Goal: Find specific page/section: Find specific page/section

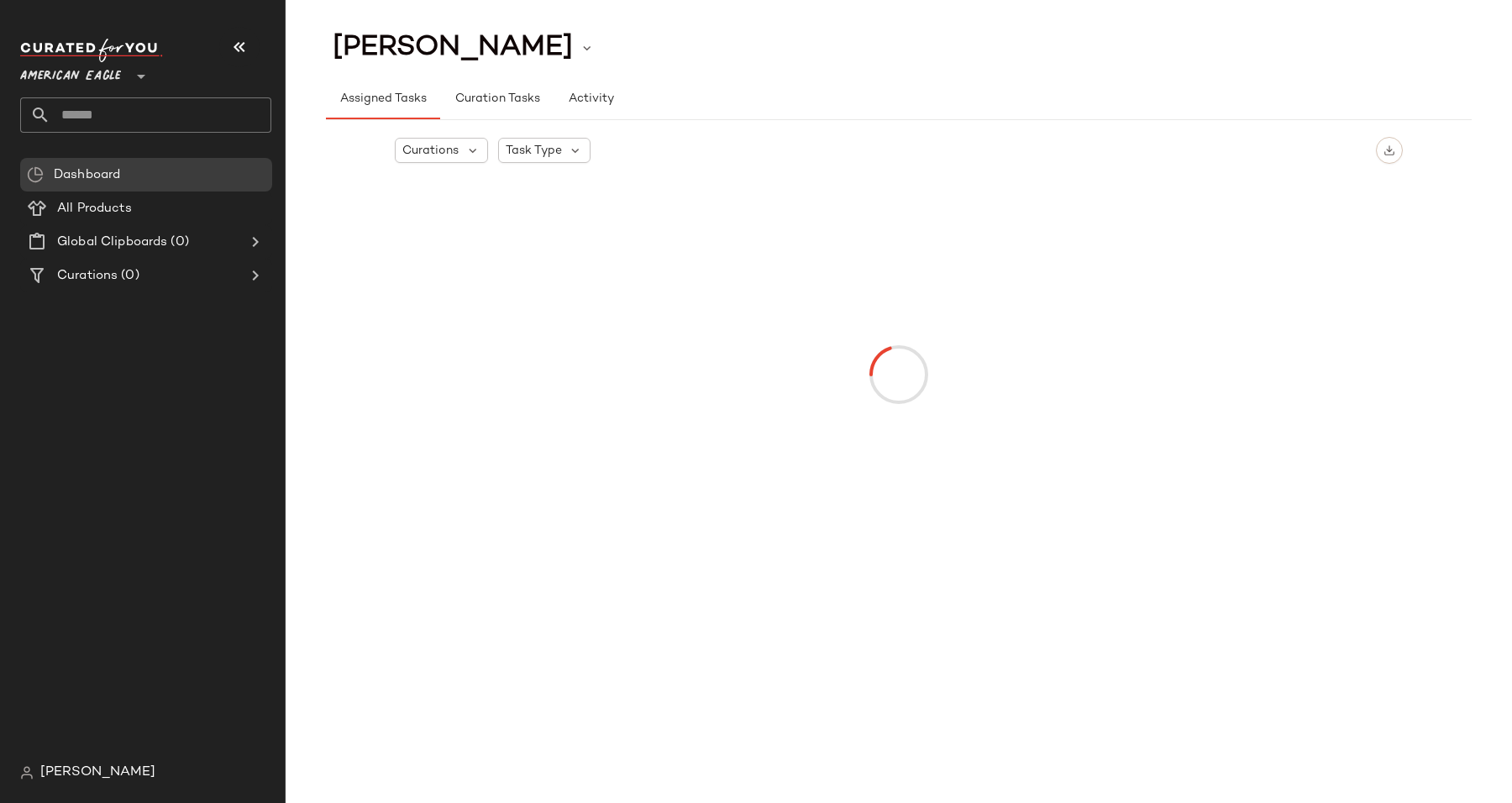
click at [89, 766] on span "[PERSON_NAME]" at bounding box center [98, 772] width 115 height 20
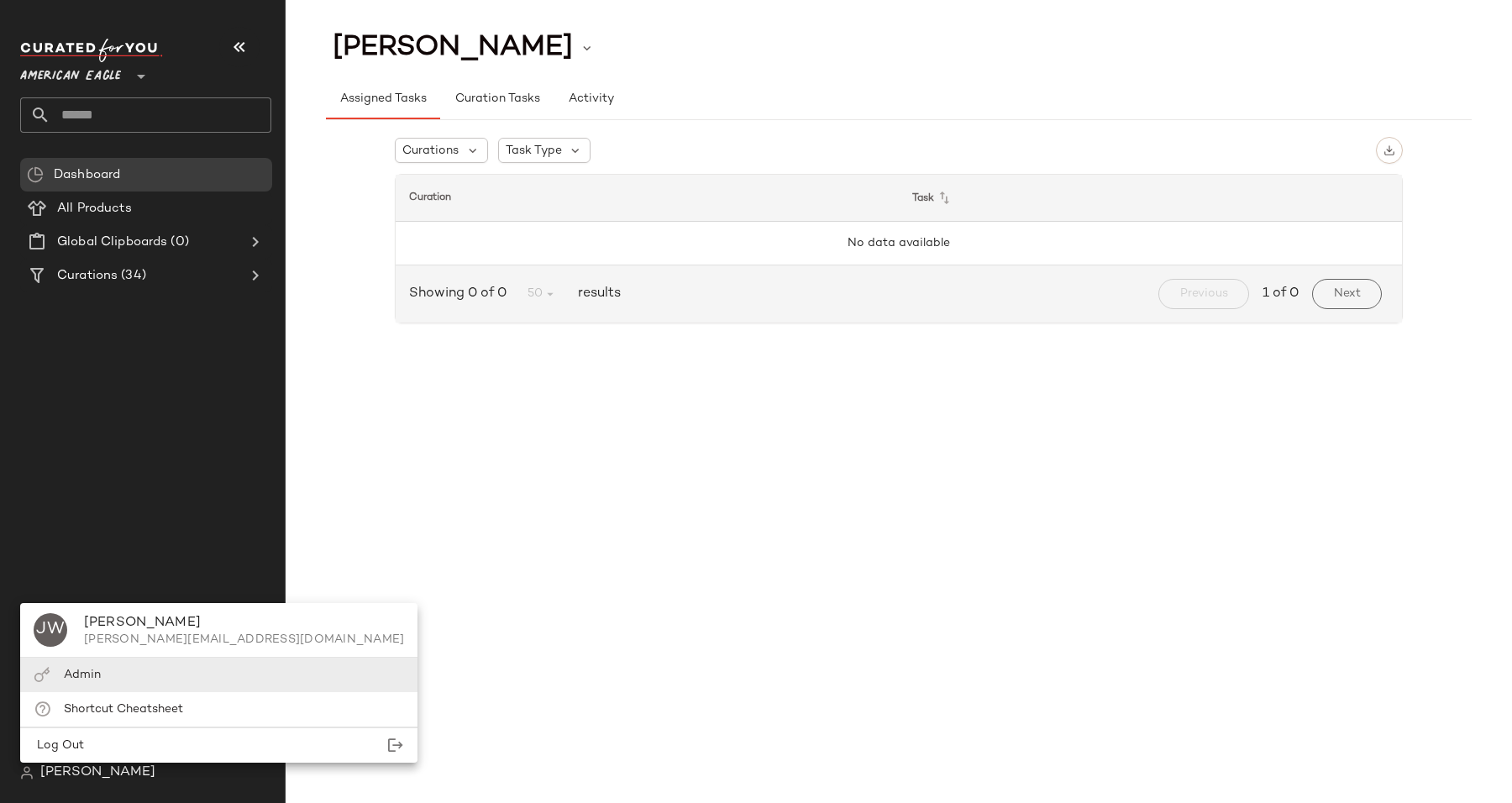
click at [89, 674] on span "Admin" at bounding box center [82, 674] width 37 height 12
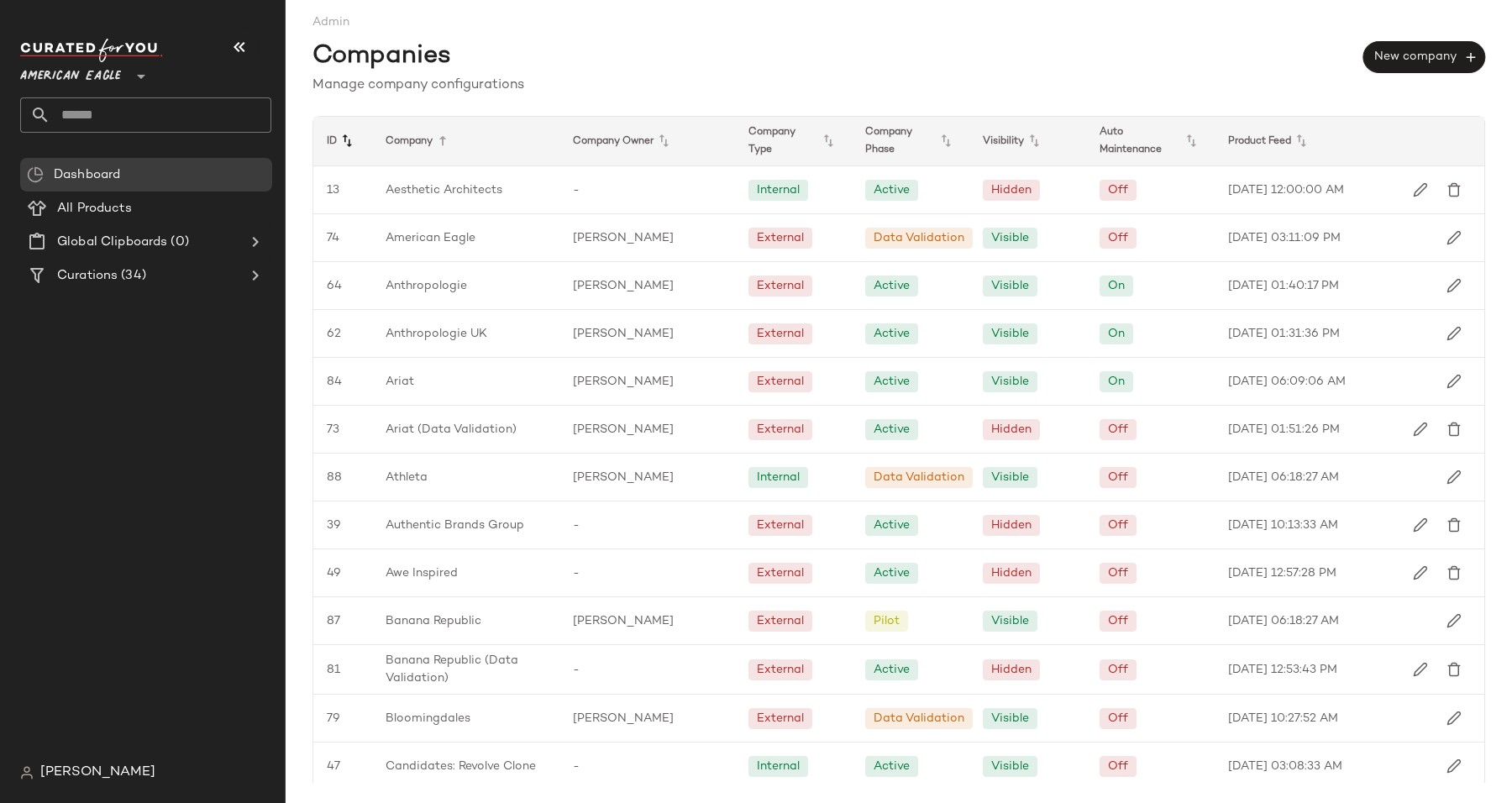
click at [351, 136] on icon at bounding box center [346, 141] width 20 height 20
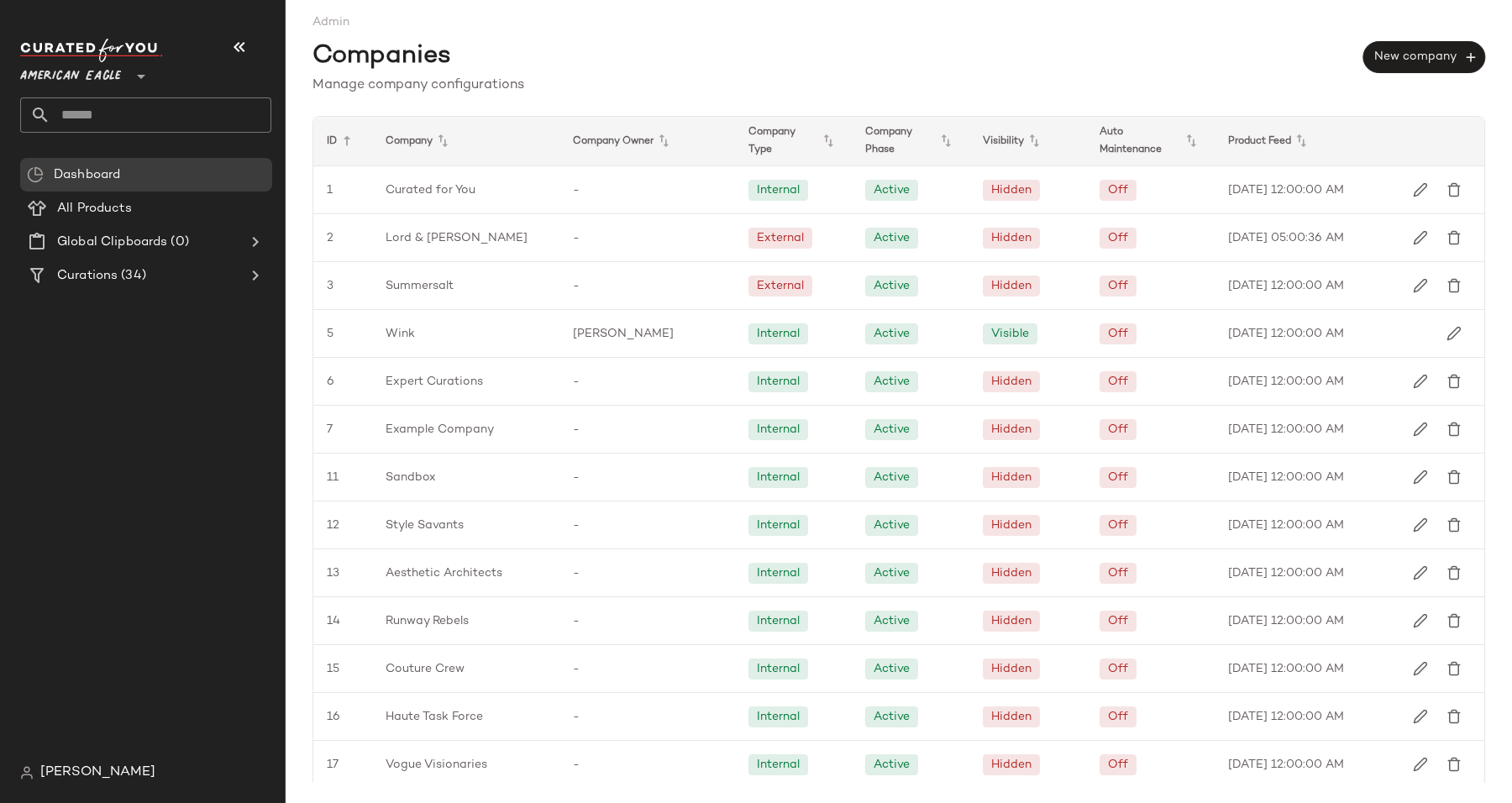
click at [351, 136] on icon at bounding box center [346, 141] width 20 height 20
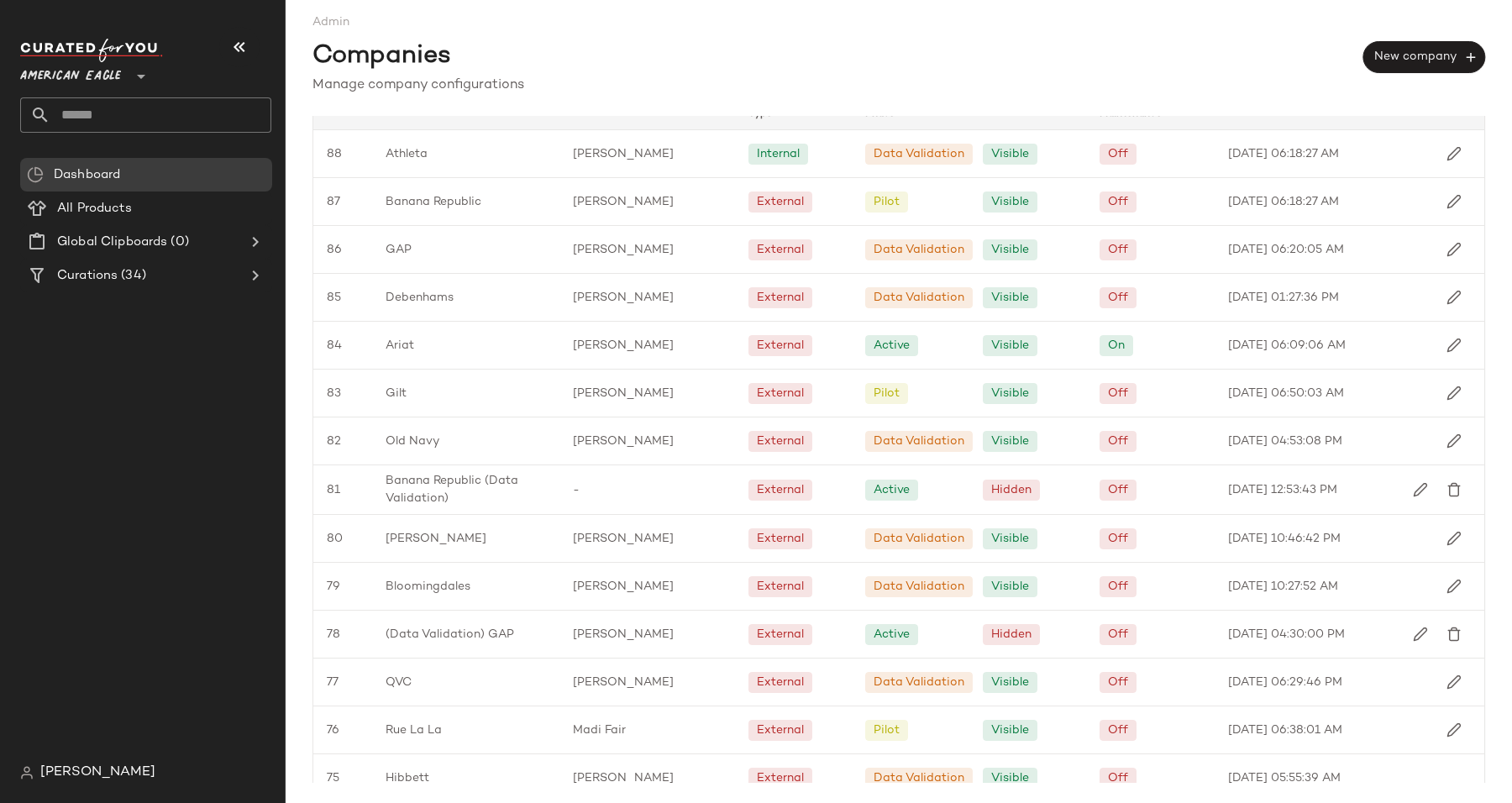
scroll to position [45, 0]
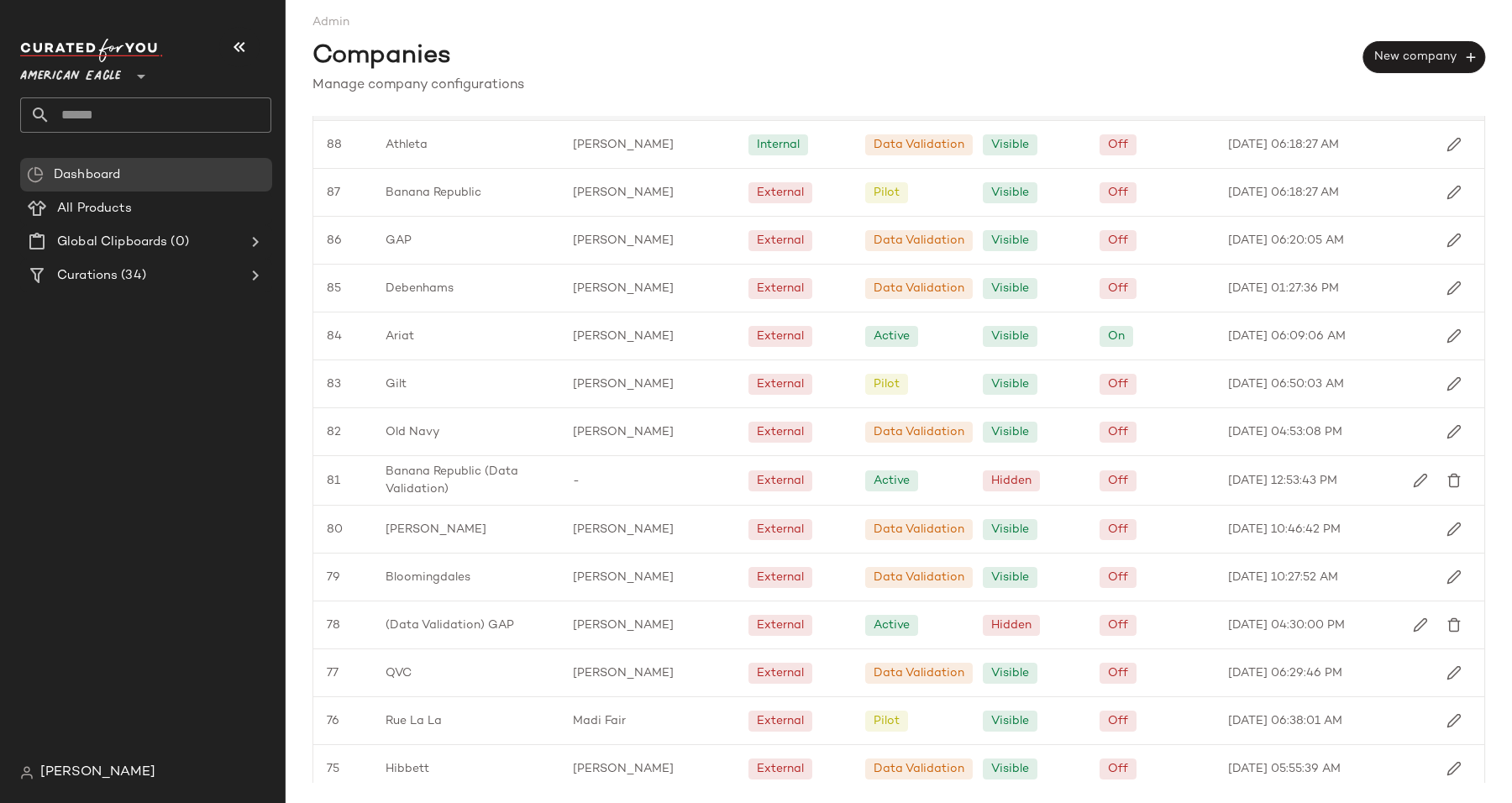
click at [119, 71] on span "American Eagle" at bounding box center [70, 73] width 101 height 31
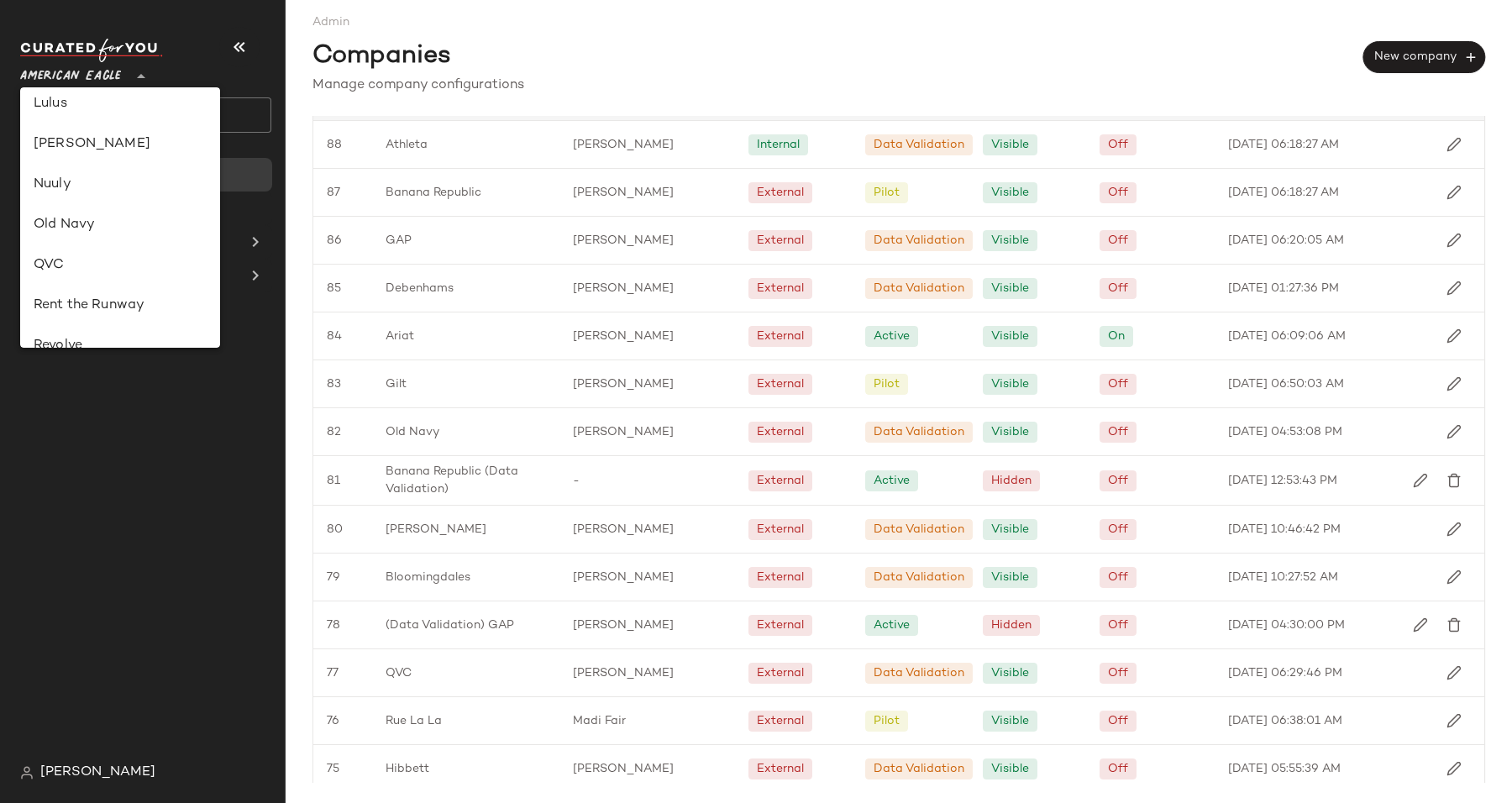
scroll to position [585, 0]
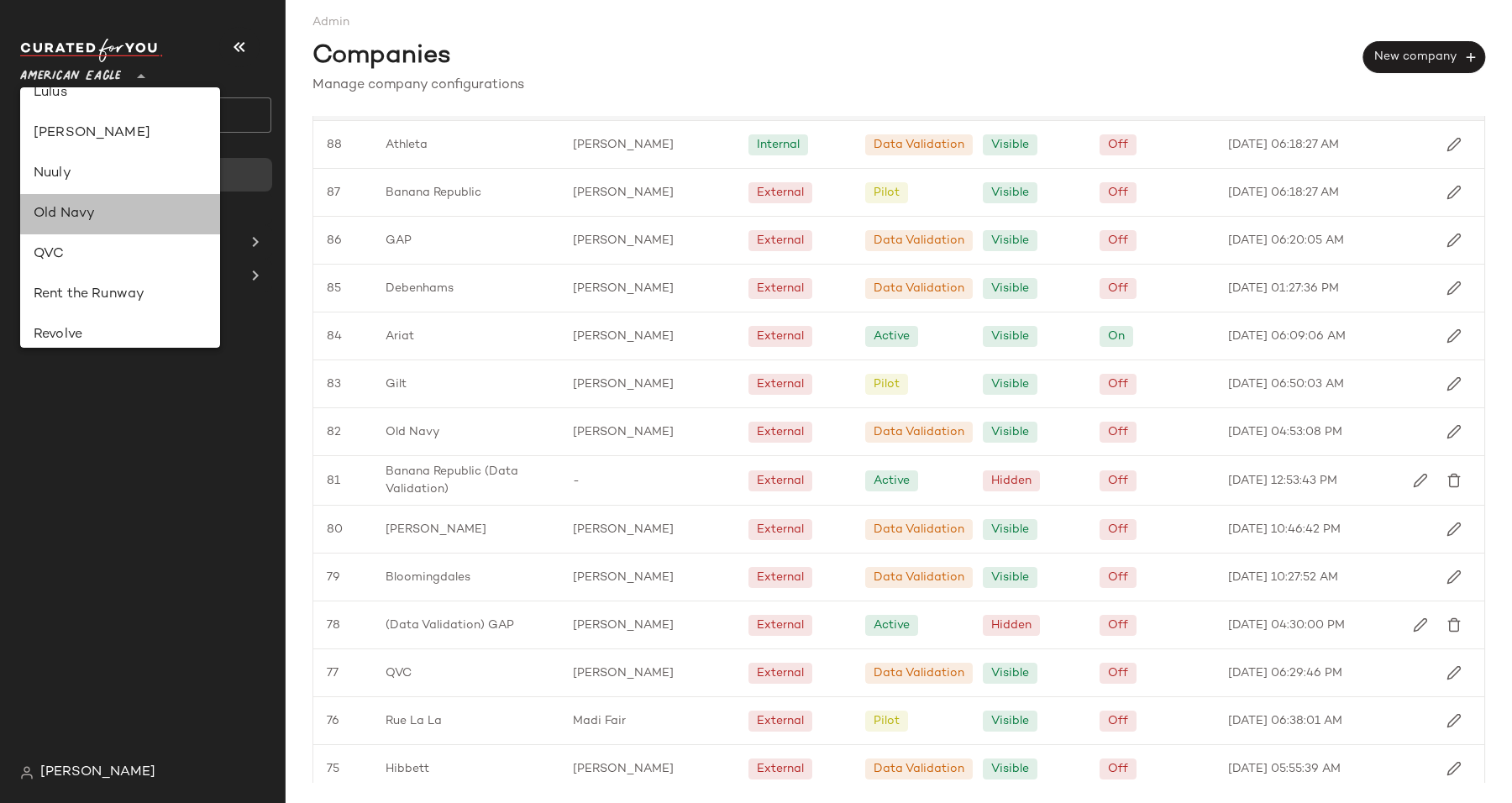
click at [92, 205] on div "Old Navy" at bounding box center [120, 214] width 174 height 20
type input "**"
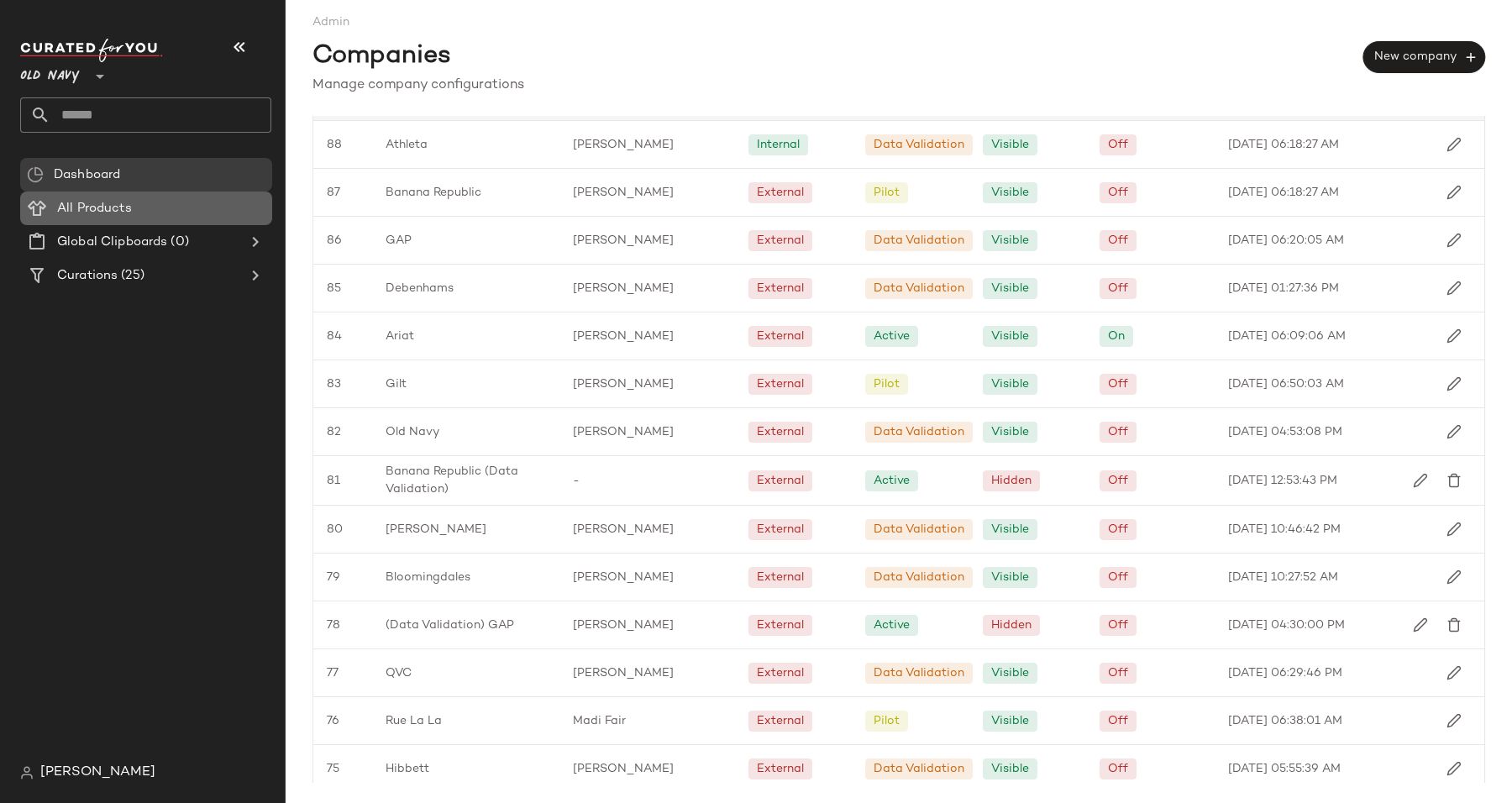
click at [112, 207] on span "All Products" at bounding box center [95, 209] width 75 height 19
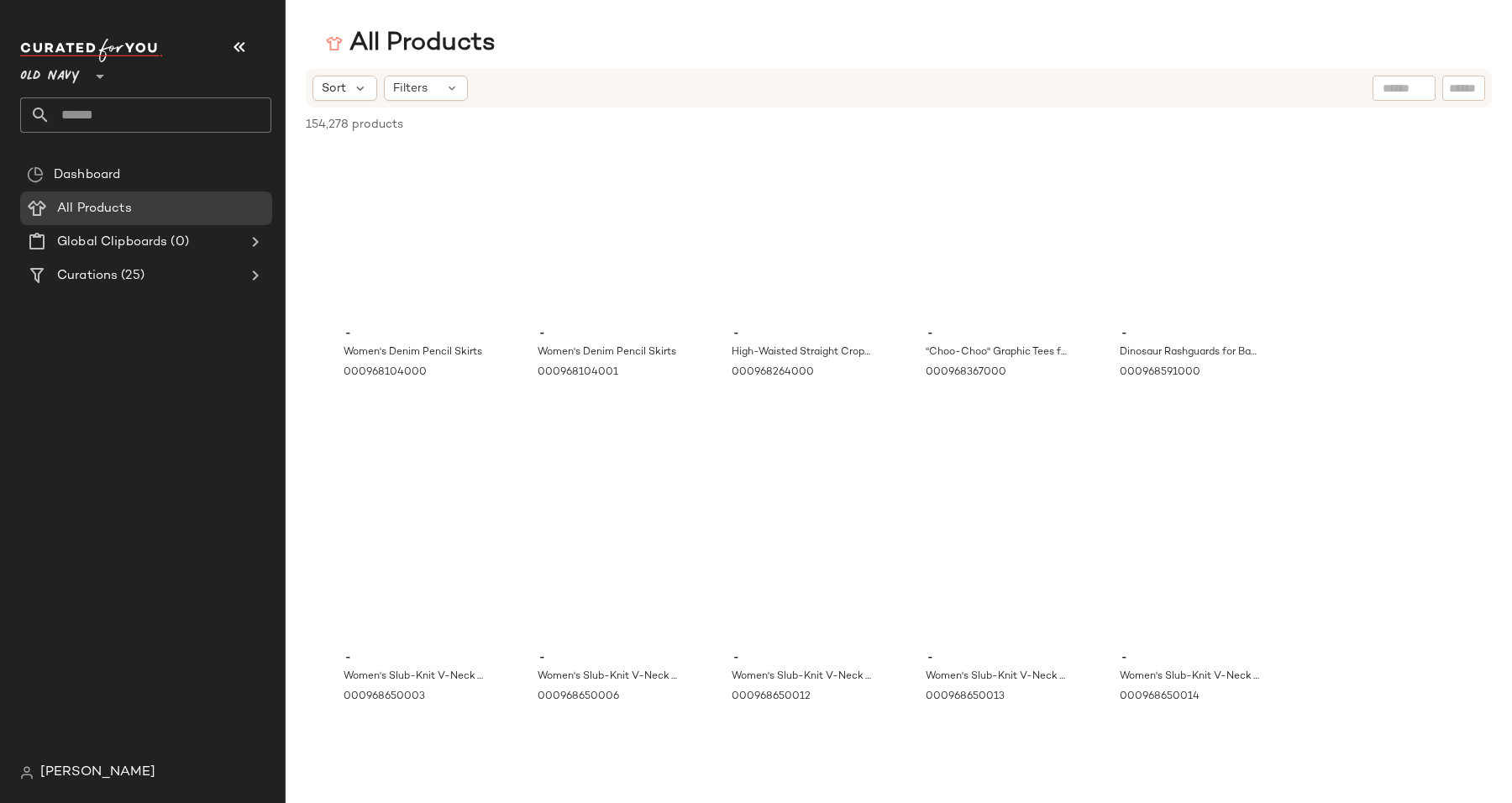
click at [1469, 84] on input "text" at bounding box center [1463, 88] width 30 height 17
paste input "**********"
type input "**********"
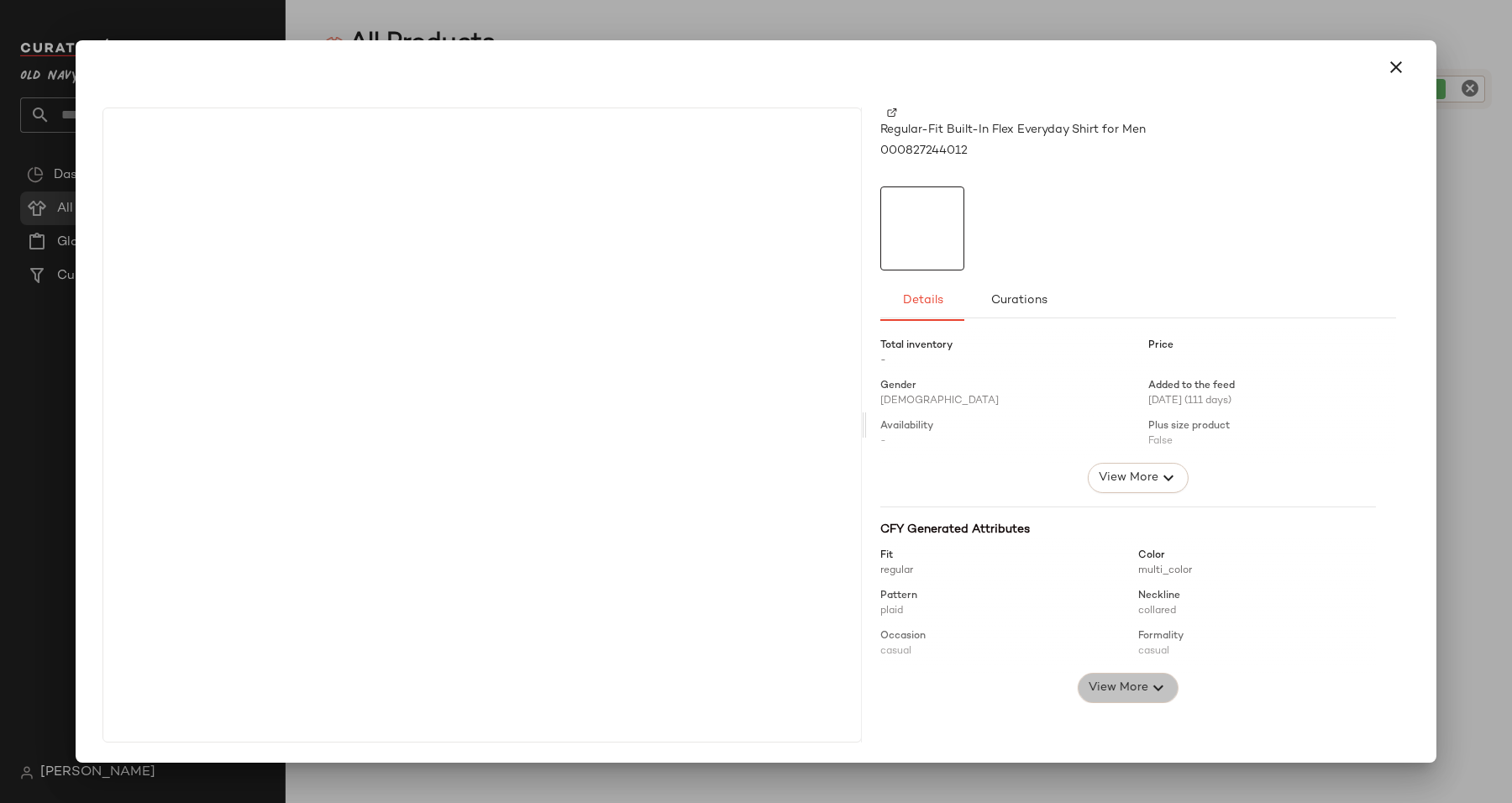
click at [1125, 690] on span "View More" at bounding box center [1118, 687] width 60 height 20
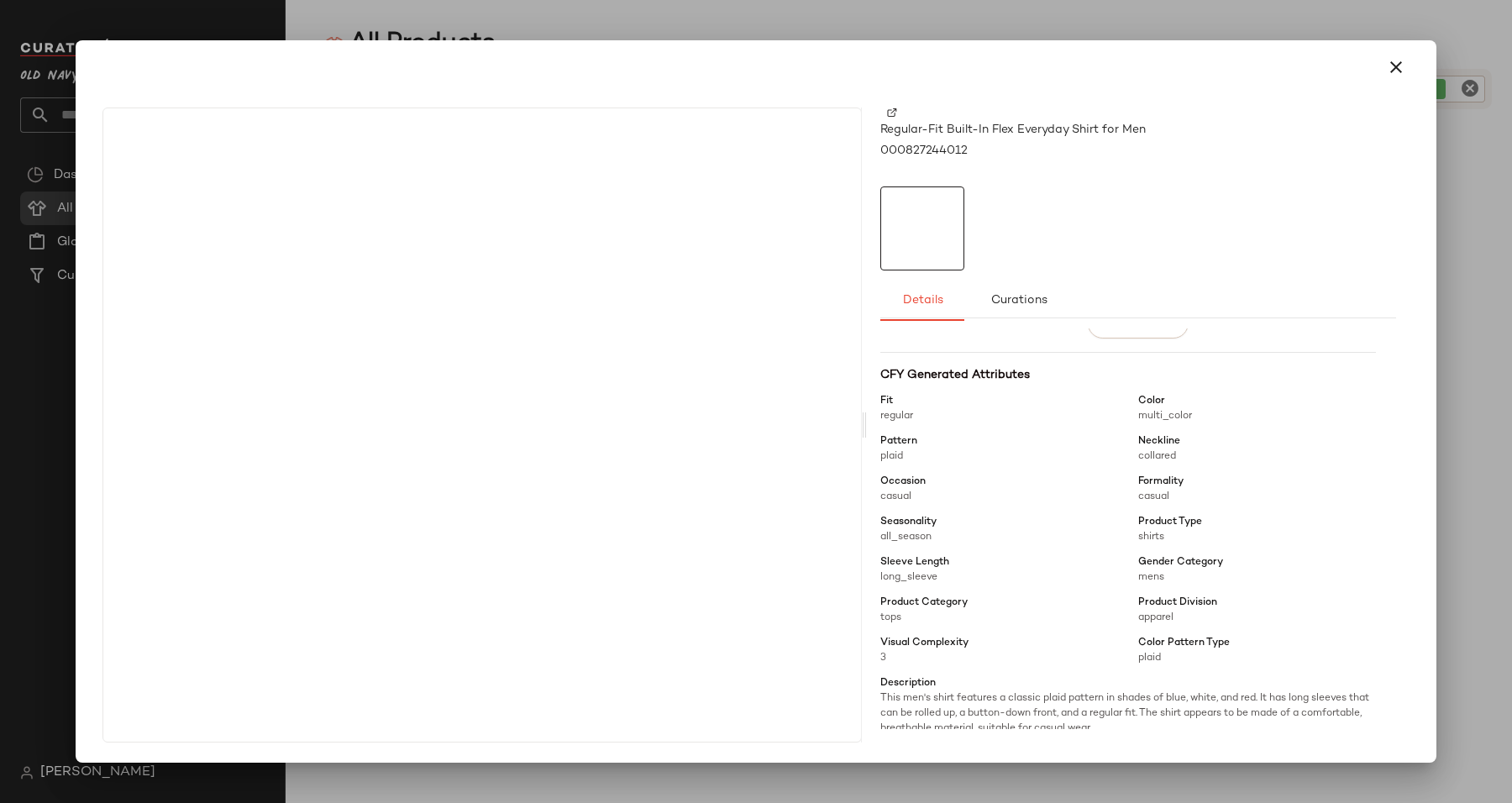
scroll to position [206, 0]
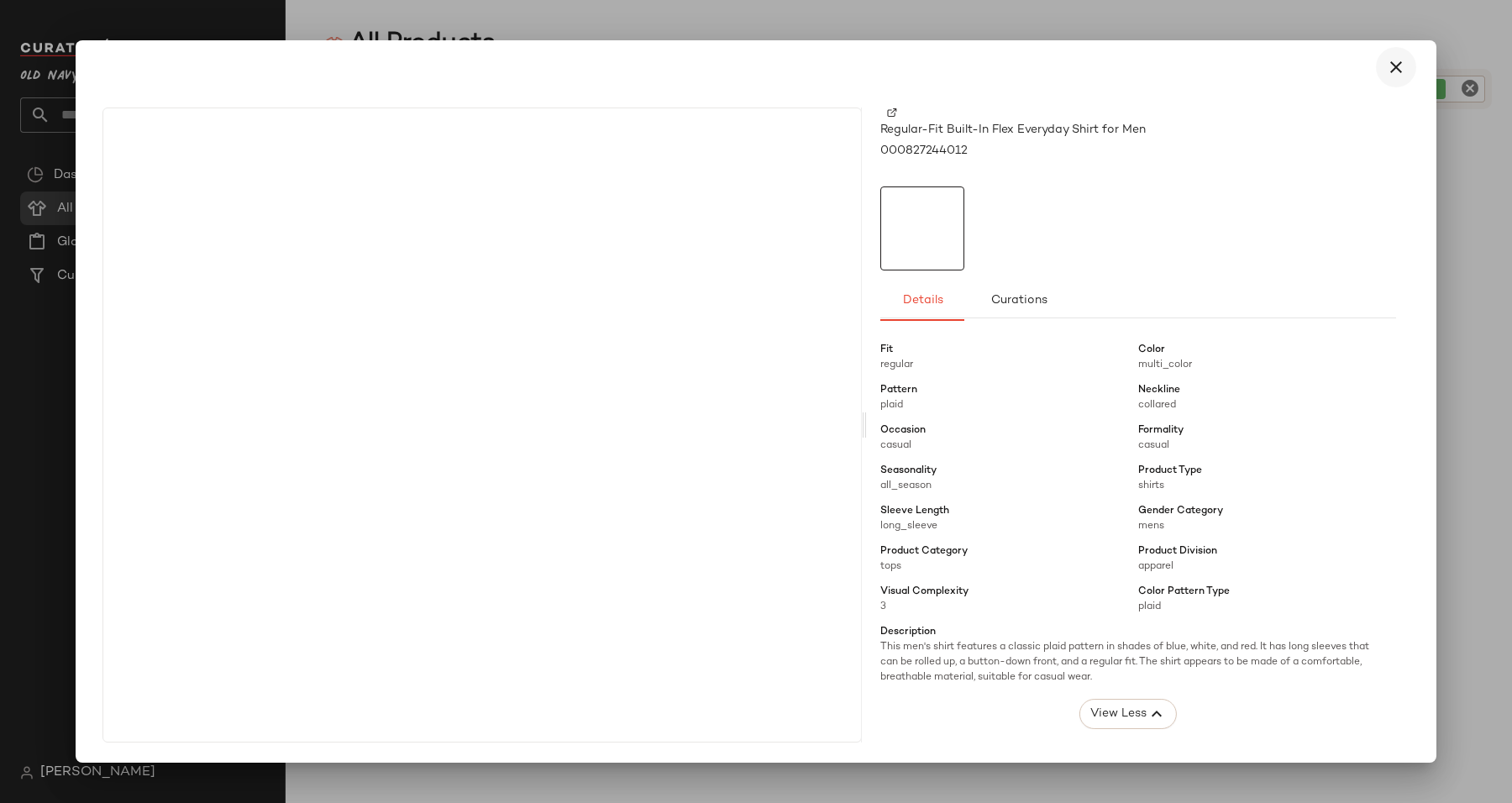
click at [1397, 69] on icon "button" at bounding box center [1396, 67] width 20 height 20
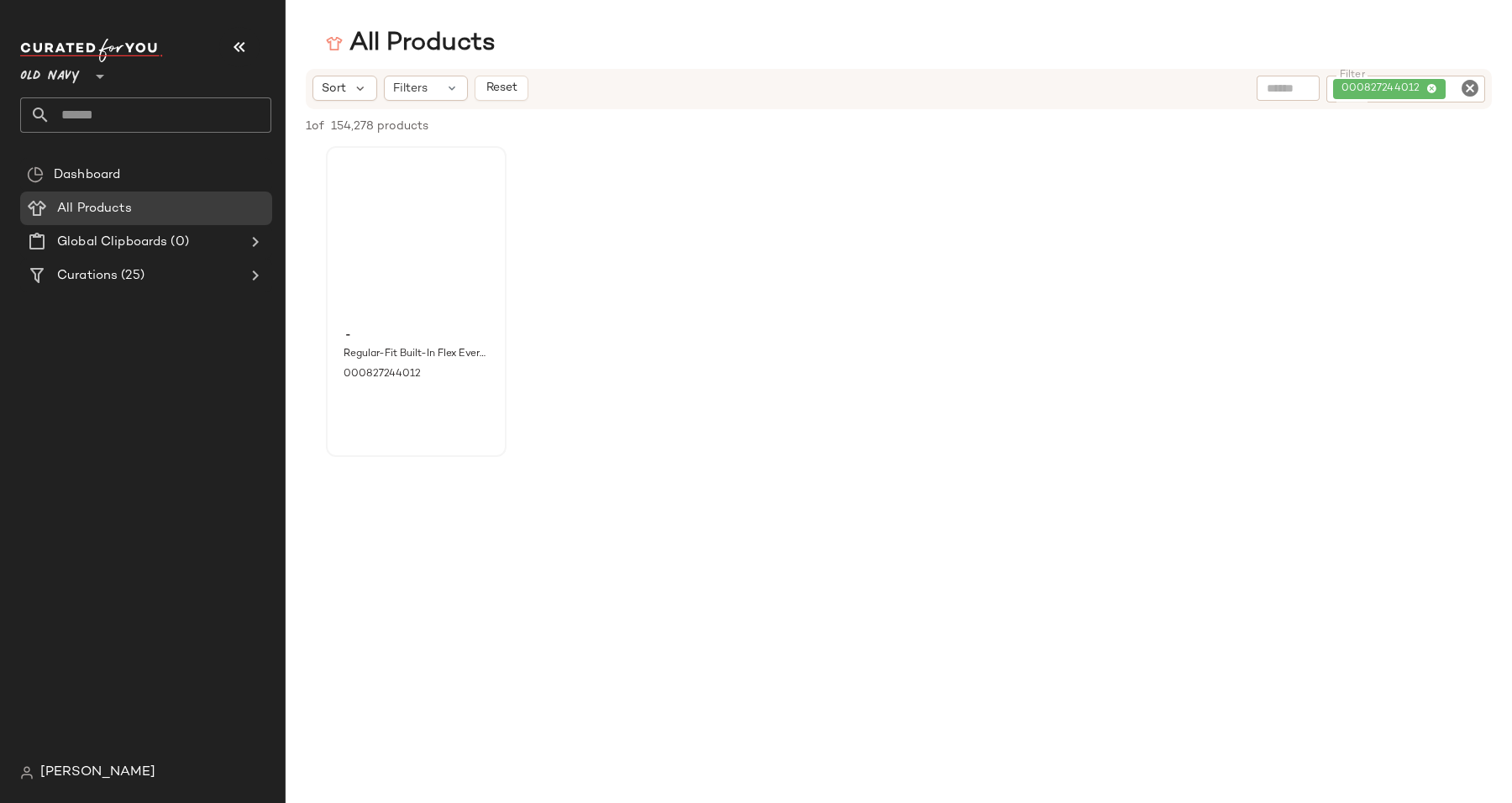
click at [716, 234] on div "- Regular-Fit Built-In Flex Everyday Shirt for Men 000827244012" at bounding box center [898, 301] width 1226 height 310
click at [132, 273] on span "(25)" at bounding box center [131, 276] width 27 height 19
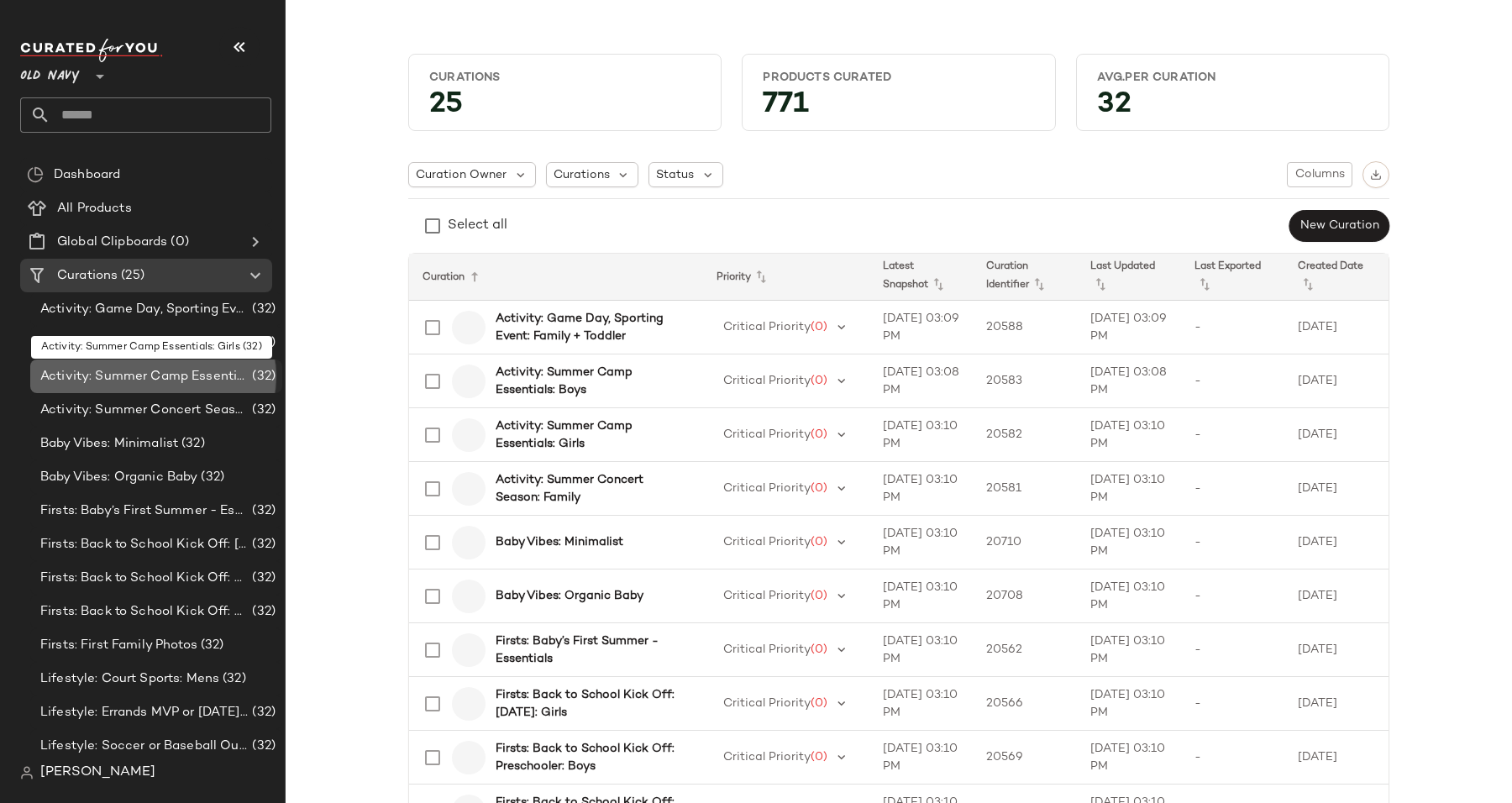
click at [119, 390] on div "Activity: Summer Camp Essentials: Girls (32)" at bounding box center [156, 376] width 252 height 34
